Goal: Complete application form

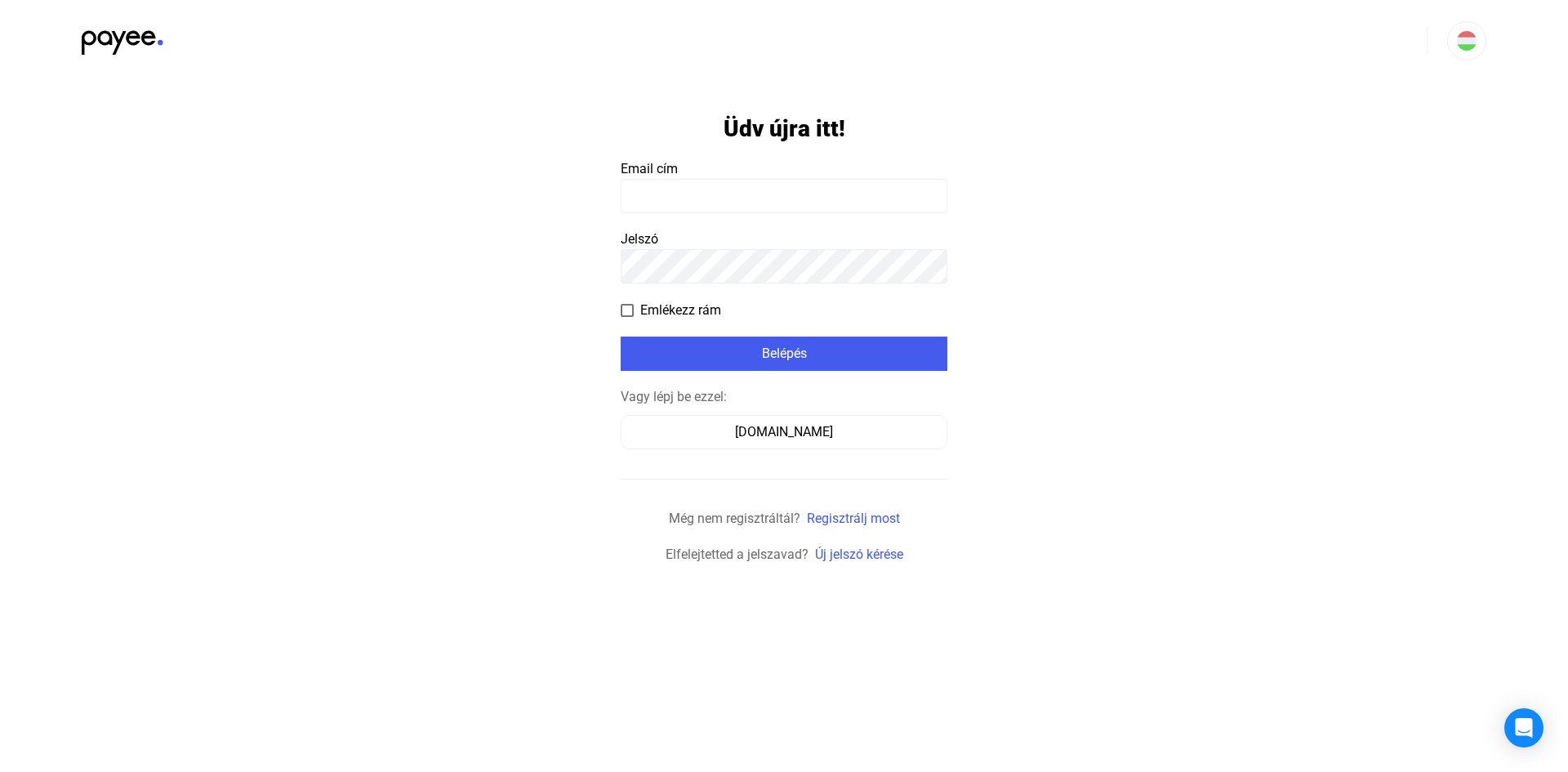
click at [745, 187] on input at bounding box center [784, 195] width 327 height 35
type input "**********"
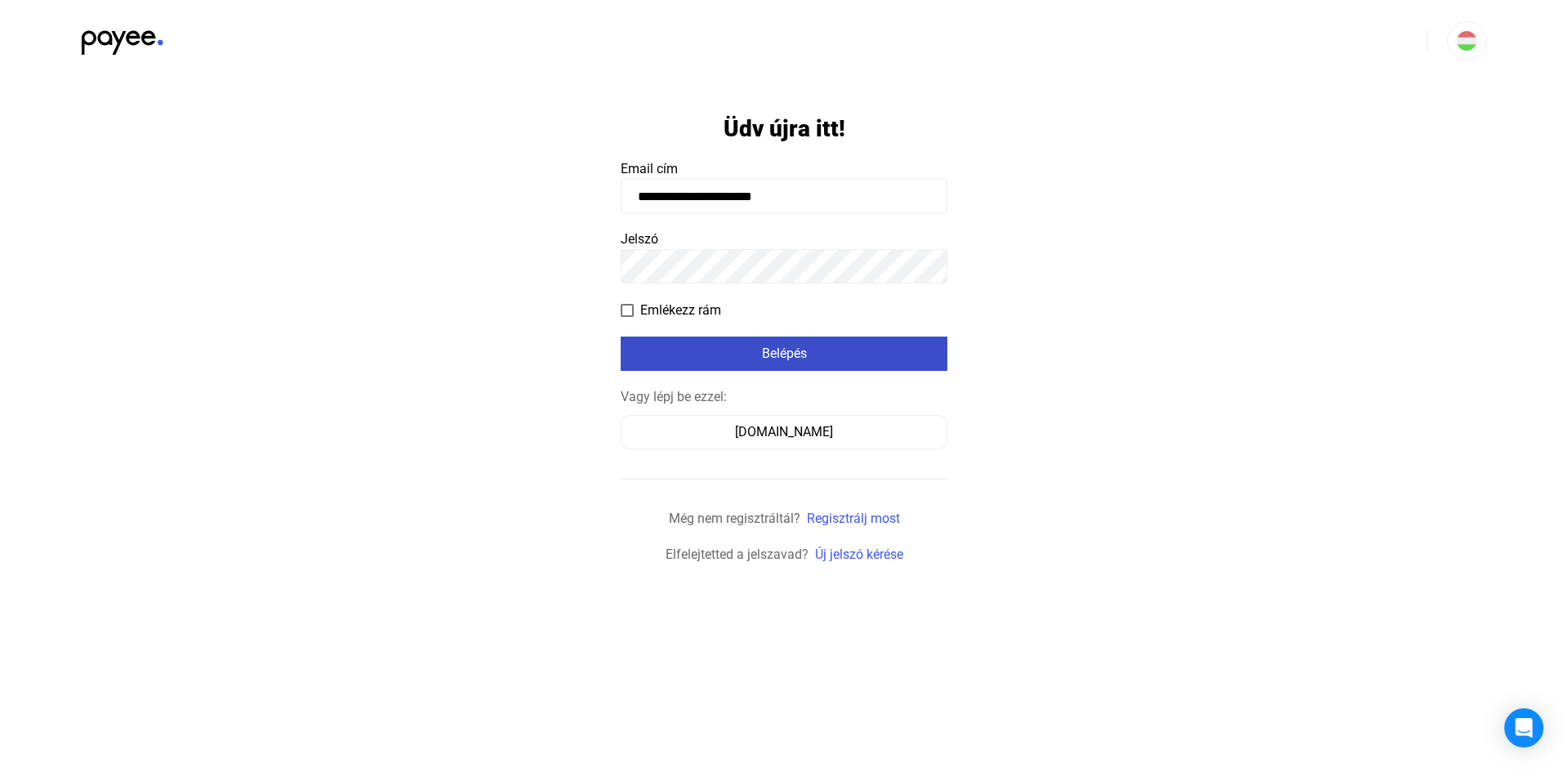
click at [792, 351] on div "Belépés" at bounding box center [784, 354] width 317 height 20
